Goal: Transaction & Acquisition: Purchase product/service

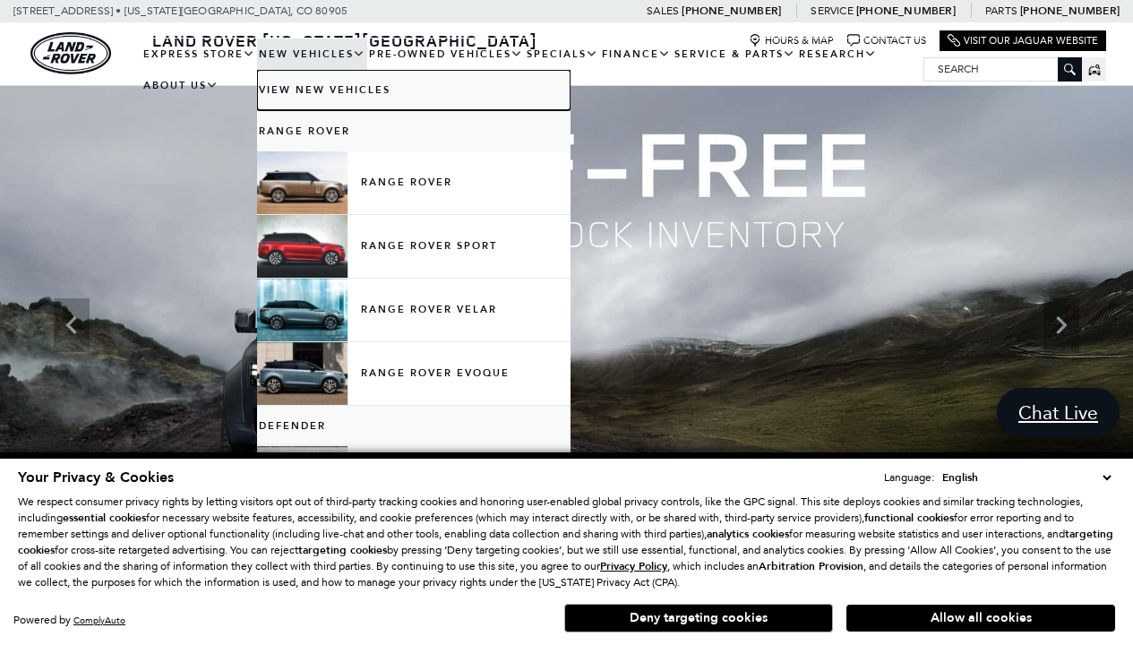
click at [308, 80] on link "View New Vehicles" at bounding box center [414, 90] width 314 height 40
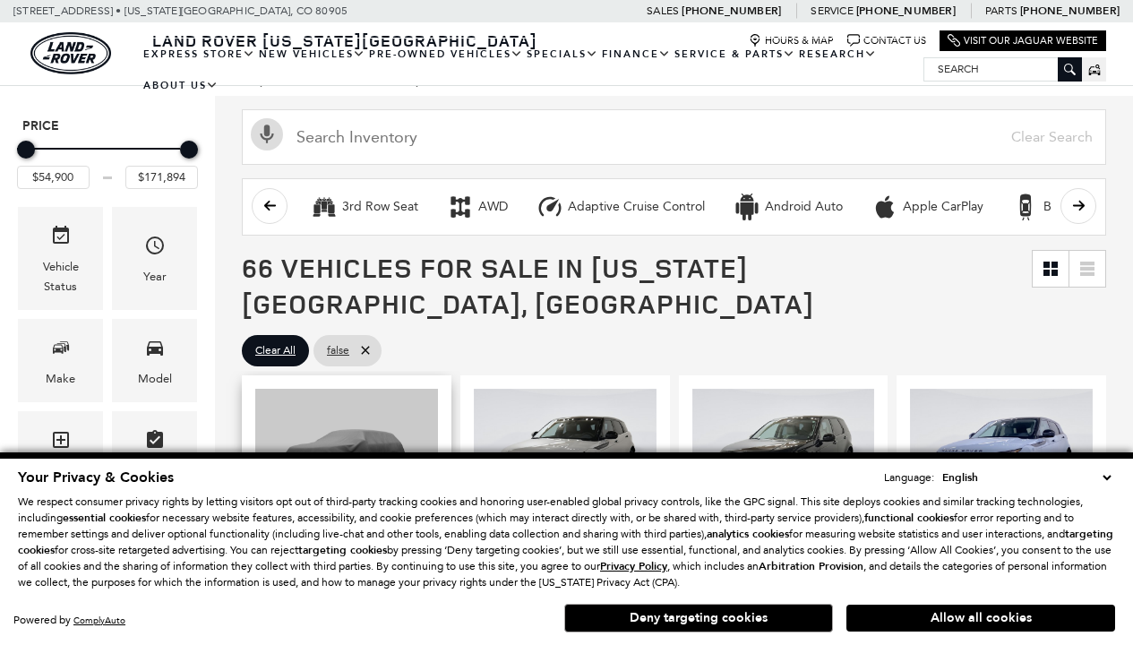
scroll to position [287, 0]
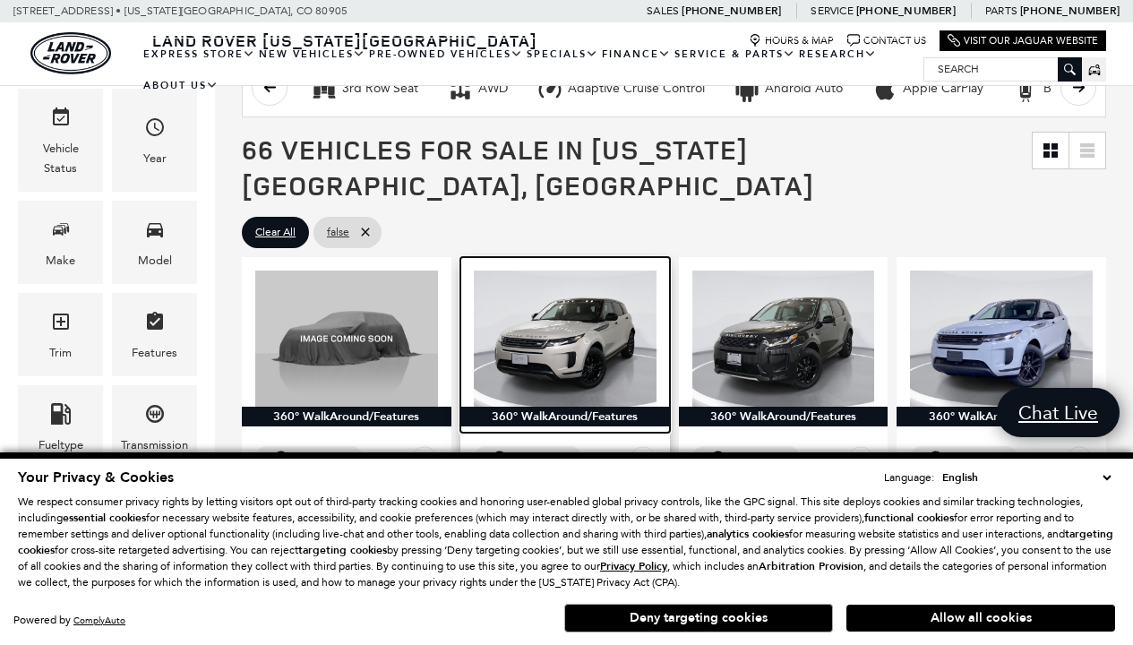
click at [552, 295] on img at bounding box center [565, 339] width 183 height 137
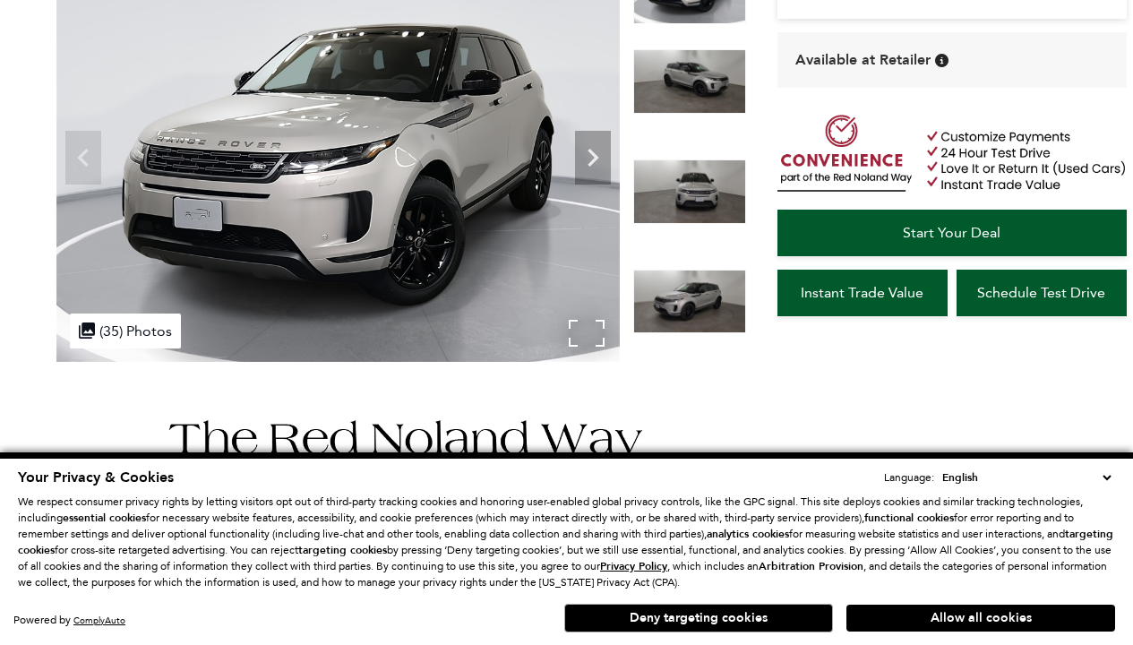
scroll to position [63, 0]
